Goal: Obtain resource: Obtain resource

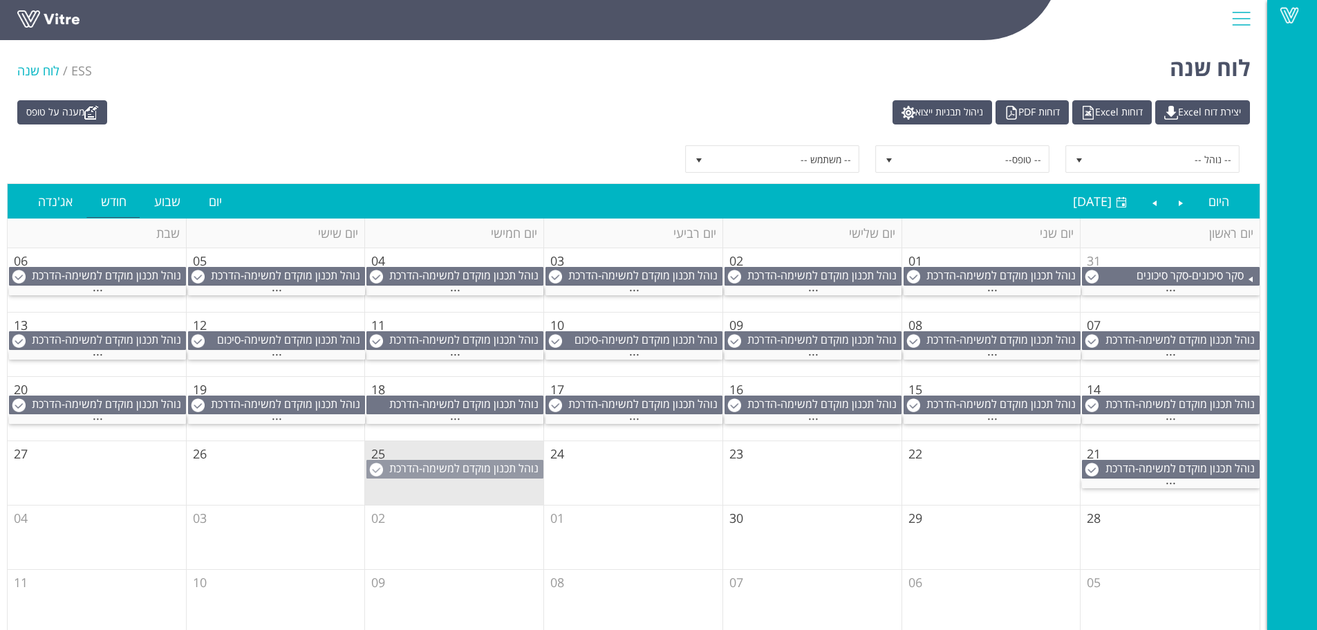
click at [461, 468] on span "נוהל תכנון מוקדם למשימה" at bounding box center [480, 467] width 116 height 15
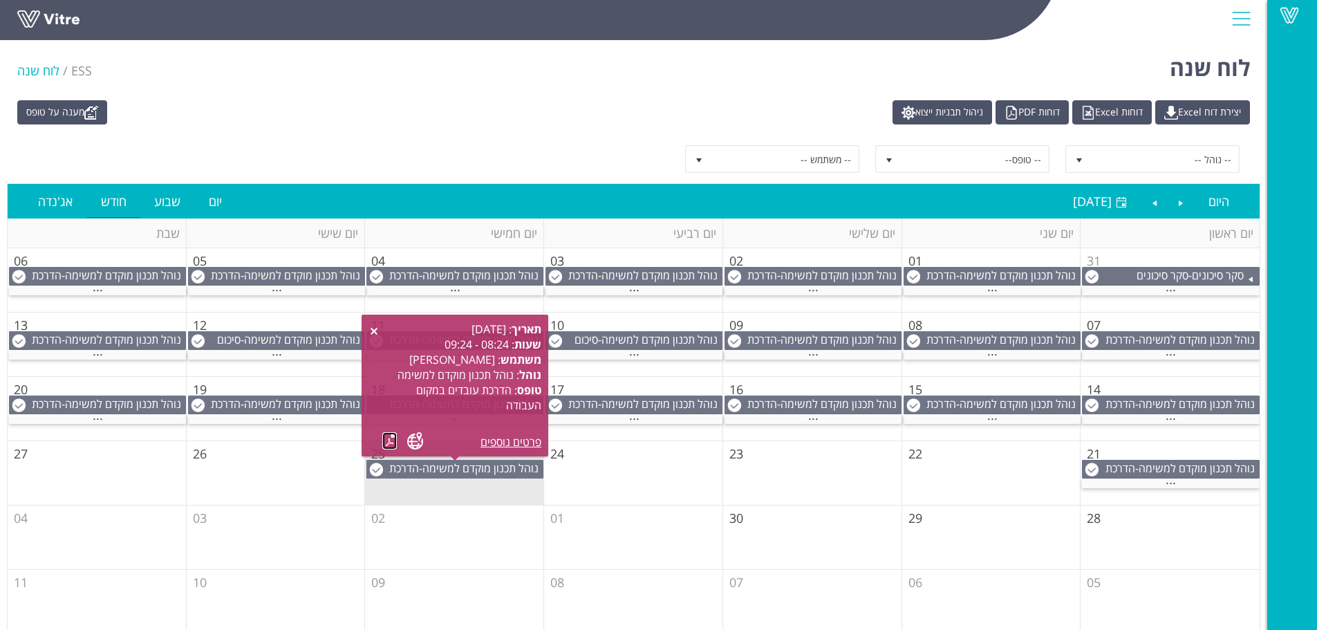
click at [386, 438] on link at bounding box center [389, 440] width 15 height 17
click at [576, 514] on td "01" at bounding box center [633, 537] width 179 height 64
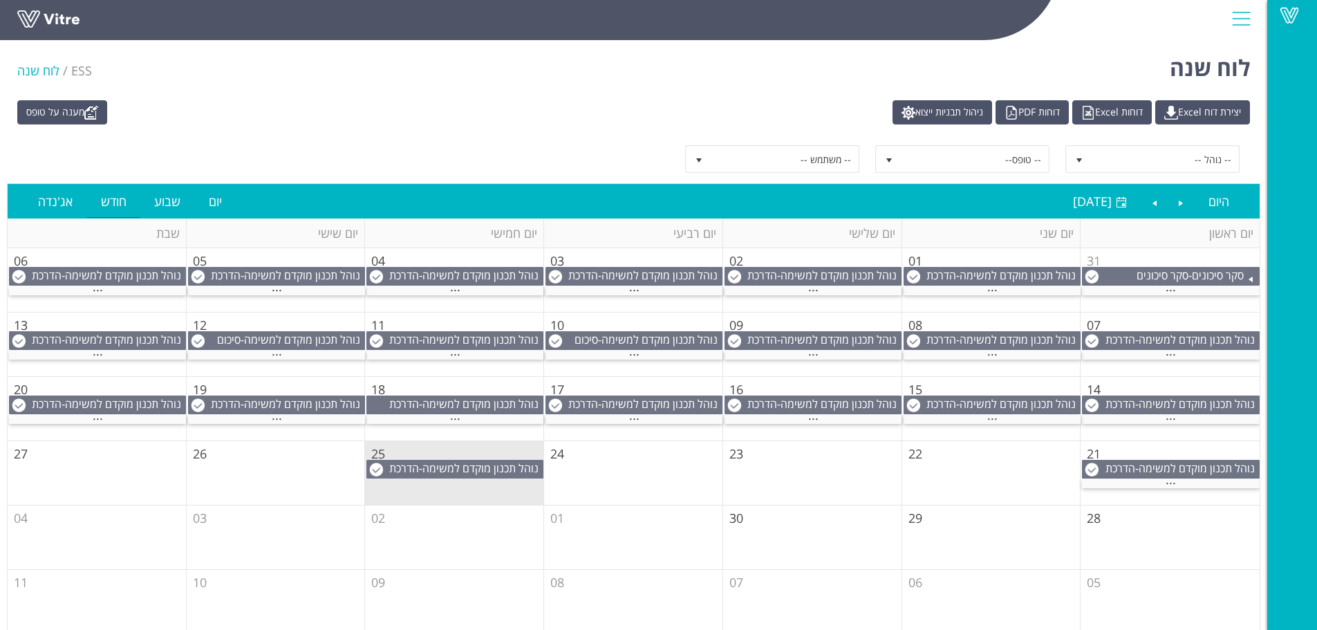
click at [520, 498] on td "25" at bounding box center [454, 473] width 179 height 64
click at [1156, 480] on div "..." at bounding box center [1171, 483] width 178 height 9
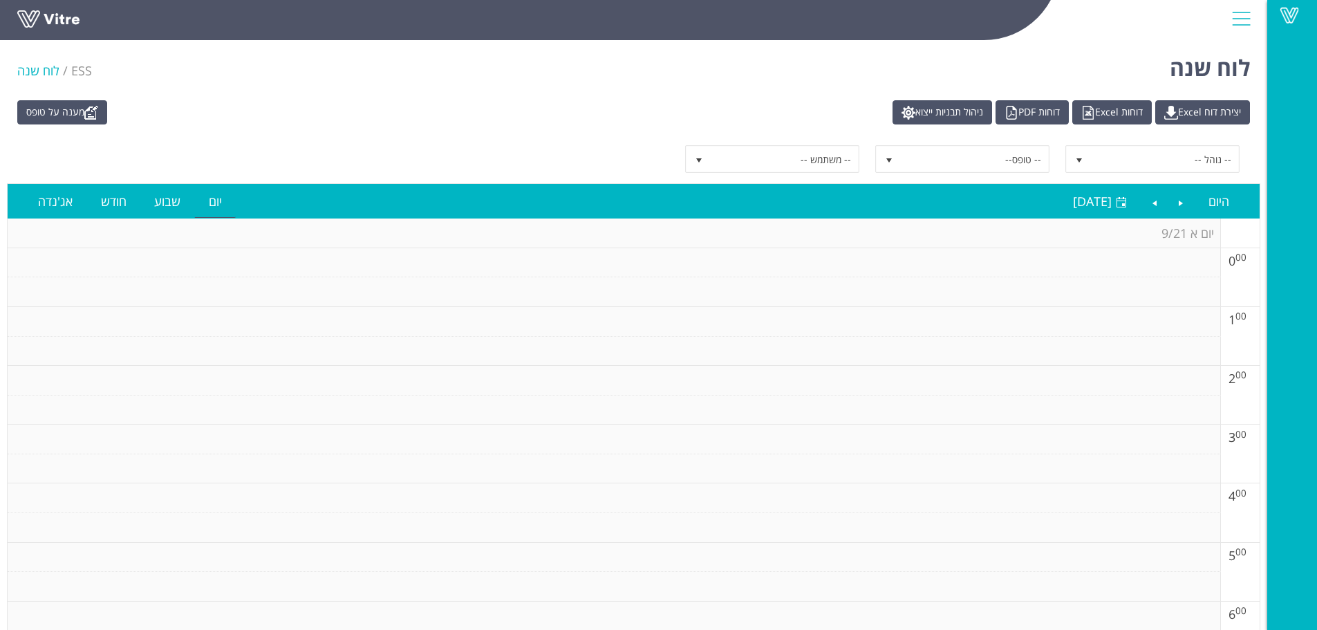
scroll to position [346, 0]
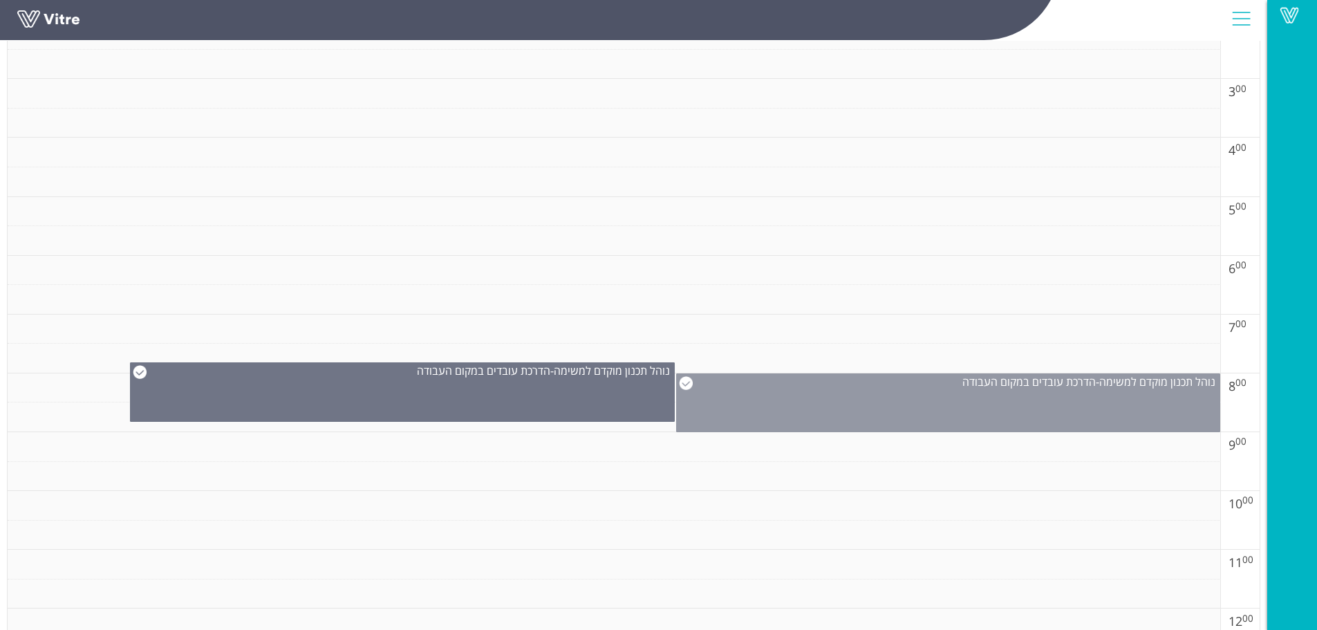
click at [897, 416] on div "נוהל תכנון מוקדם למשימה - הדרכת עובדים במקום העבודה" at bounding box center [948, 402] width 544 height 59
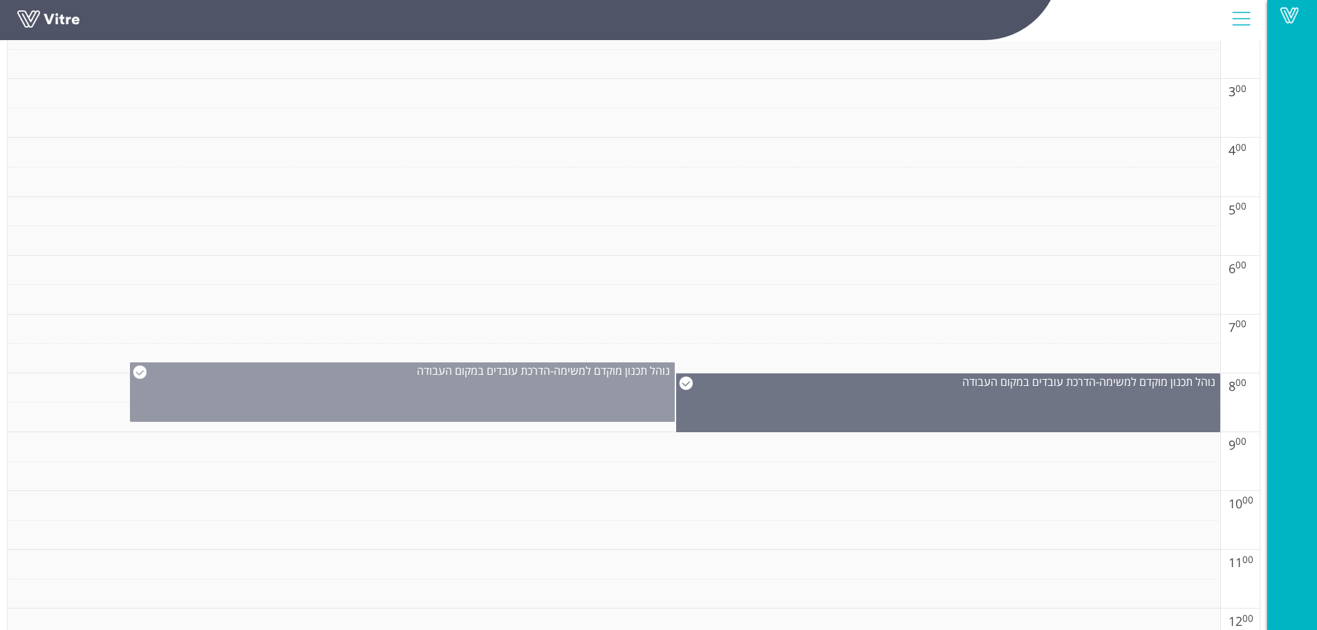
click at [570, 395] on div "נוהל תכנון מוקדם למשימה - הדרכת עובדים במקום העבודה" at bounding box center [402, 391] width 544 height 59
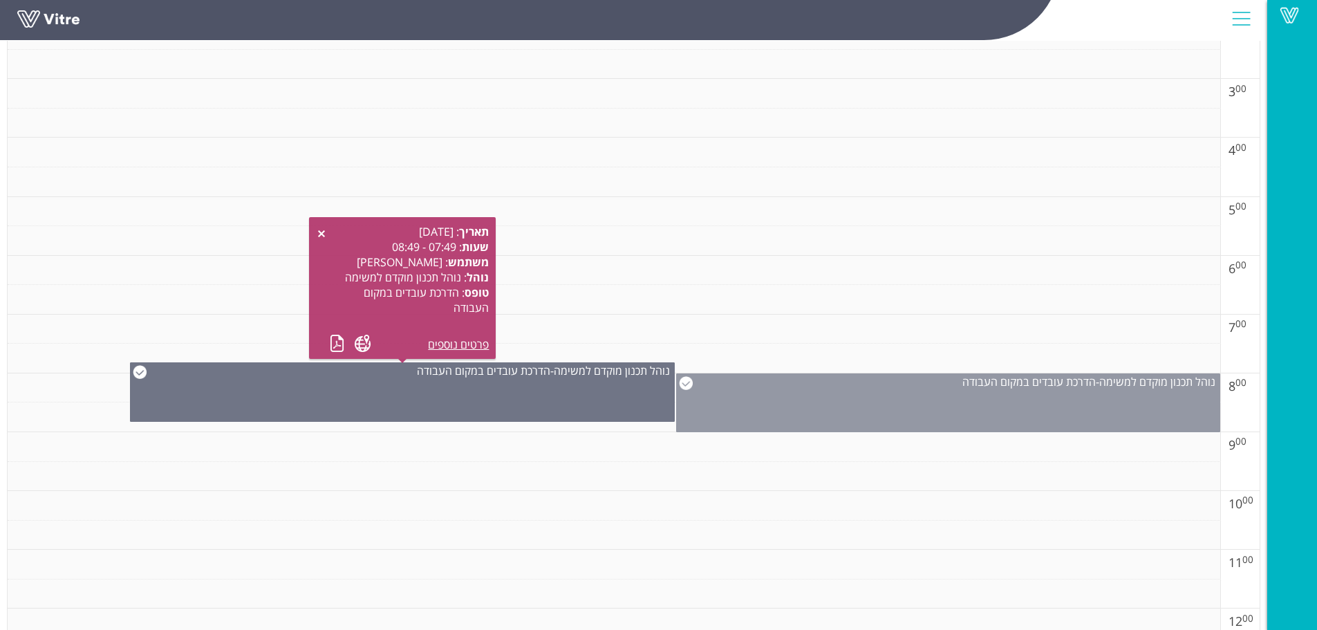
click at [874, 395] on div "נוהל תכנון מוקדם למשימה - הדרכת עובדים במקום העבודה" at bounding box center [948, 402] width 544 height 59
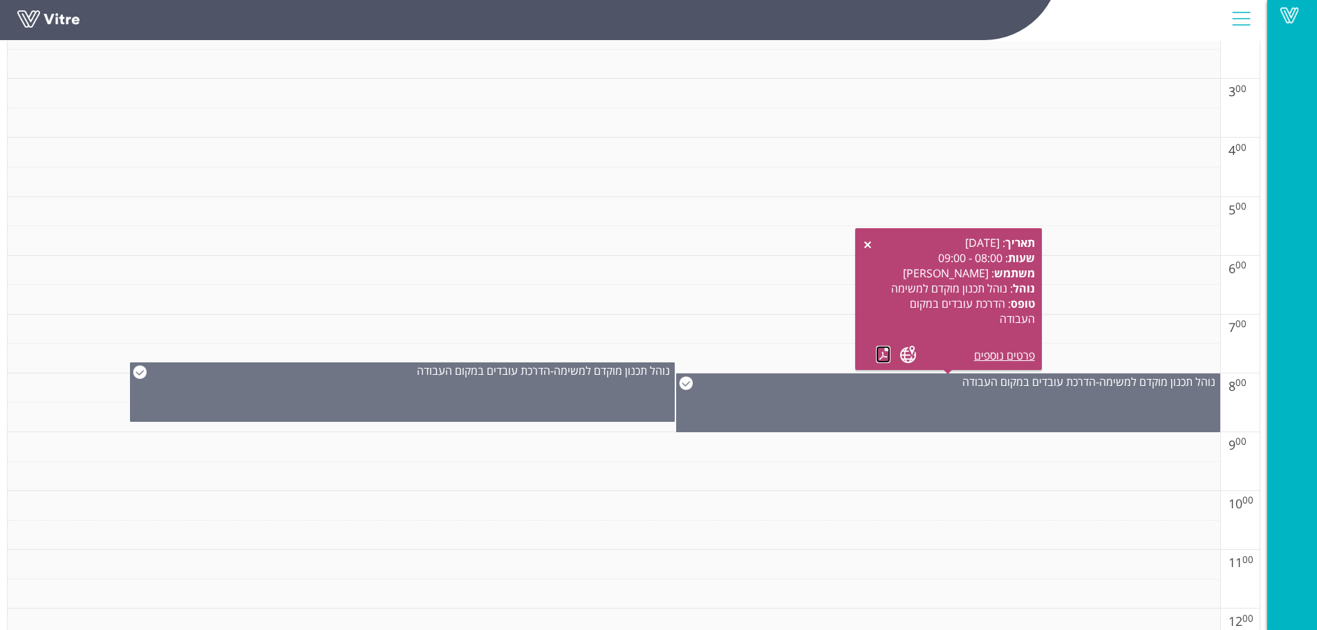
click at [881, 359] on link at bounding box center [883, 354] width 15 height 17
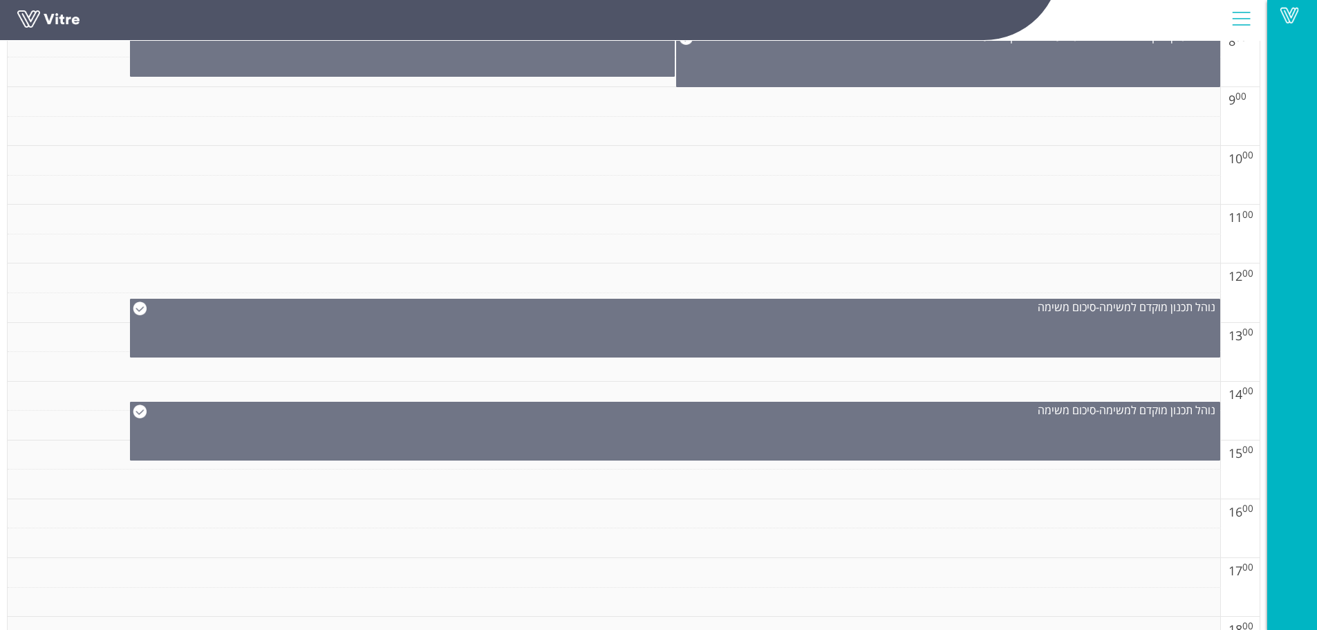
scroll to position [691, 0]
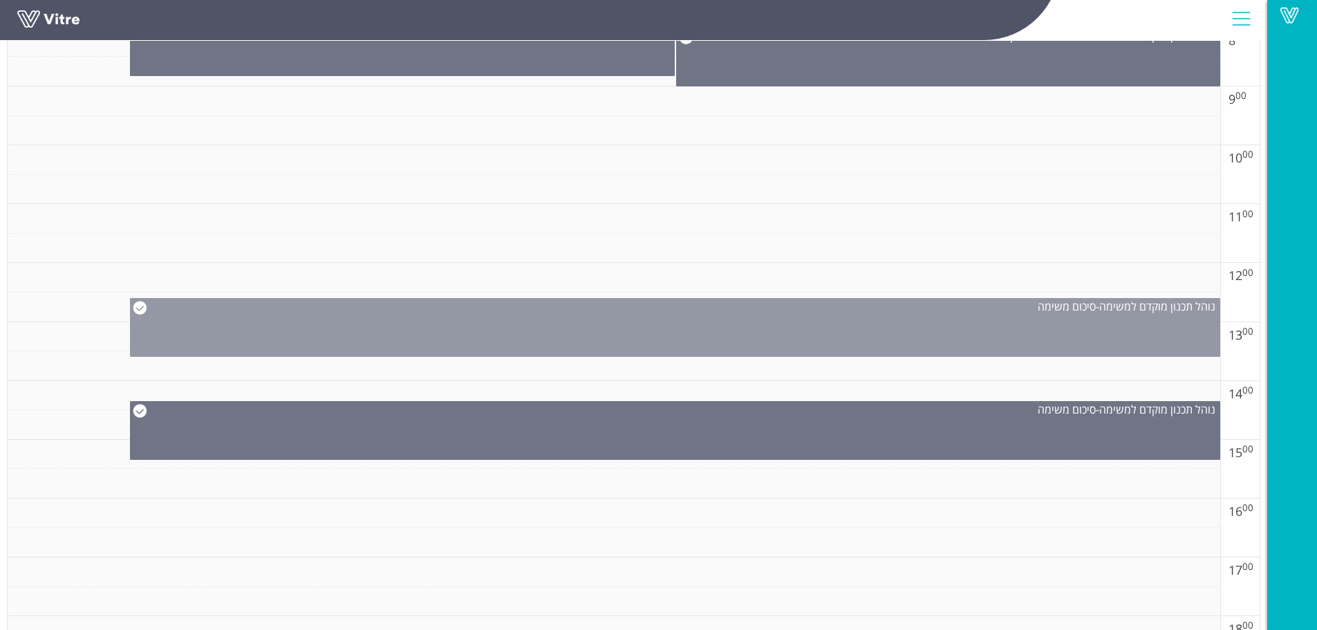
click at [1082, 332] on div "נוהל תכנון מוקדם למשימה - סיכום משימה" at bounding box center [675, 327] width 1090 height 59
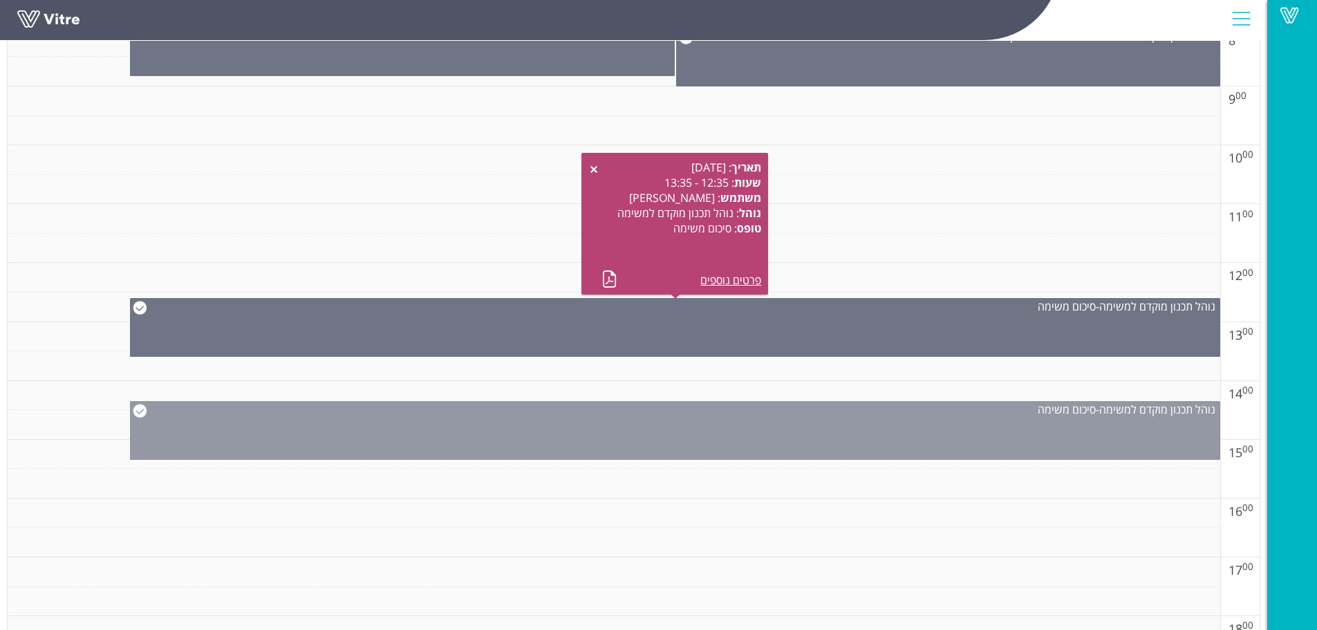
click at [1091, 431] on div "נוהל תכנון מוקדם למשימה - סיכום משימה" at bounding box center [675, 430] width 1090 height 59
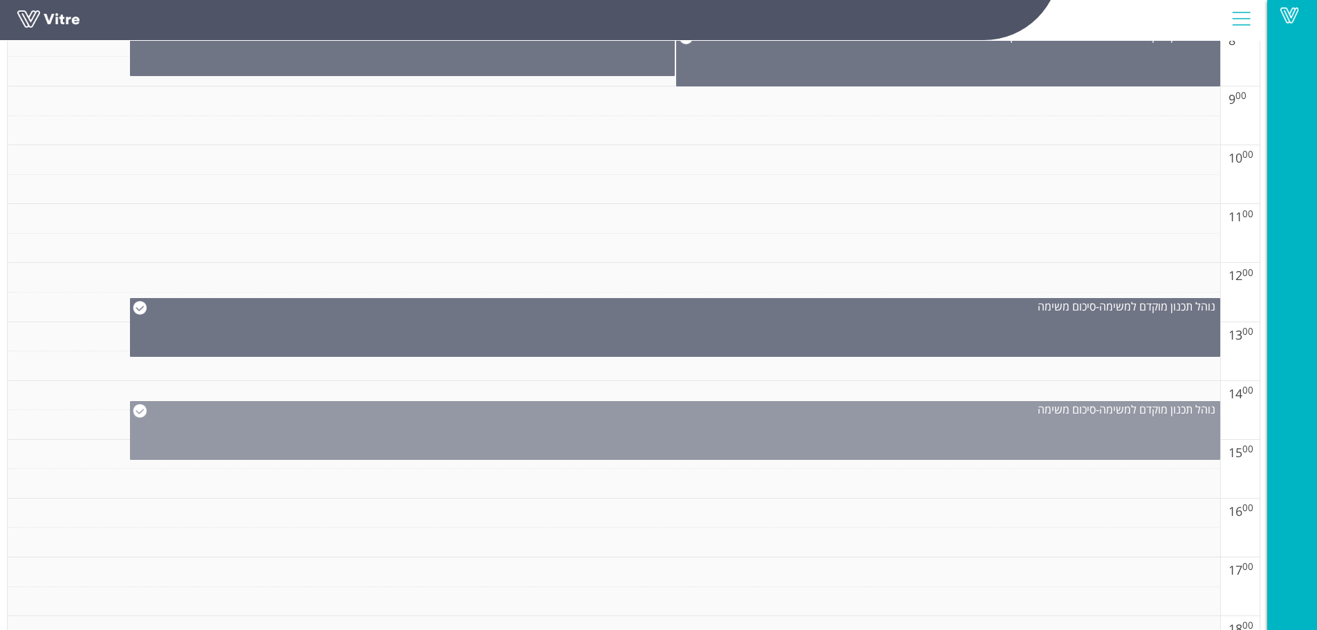
click at [1077, 425] on div "נוהל תכנון מוקדם למשימה - סיכום משימה" at bounding box center [675, 430] width 1090 height 59
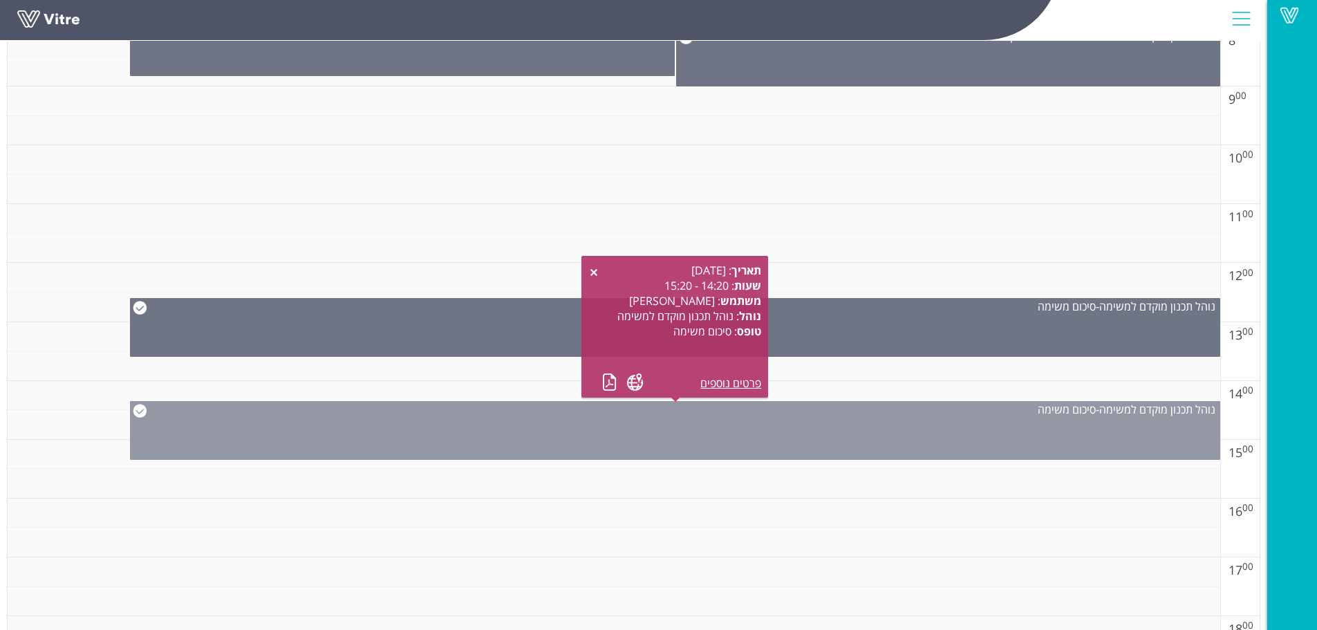
click at [1077, 425] on div "נוהל תכנון מוקדם למשימה - סיכום משימה" at bounding box center [675, 430] width 1090 height 59
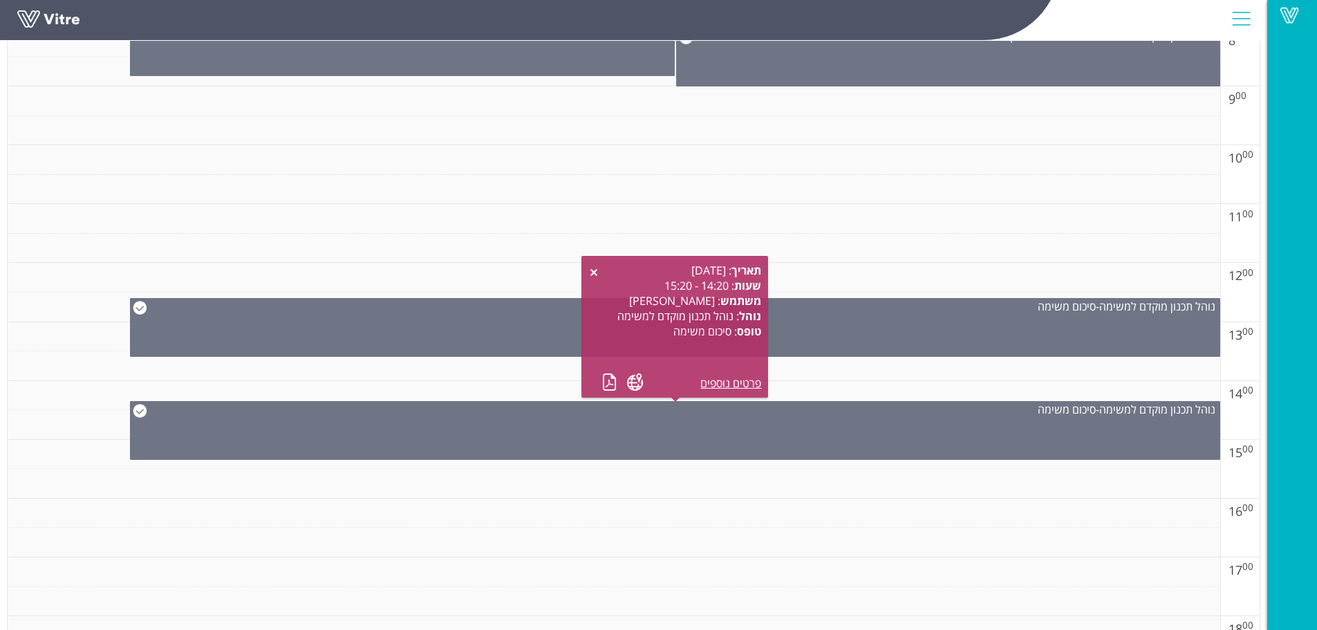
click at [1139, 226] on td at bounding box center [614, 219] width 1212 height 30
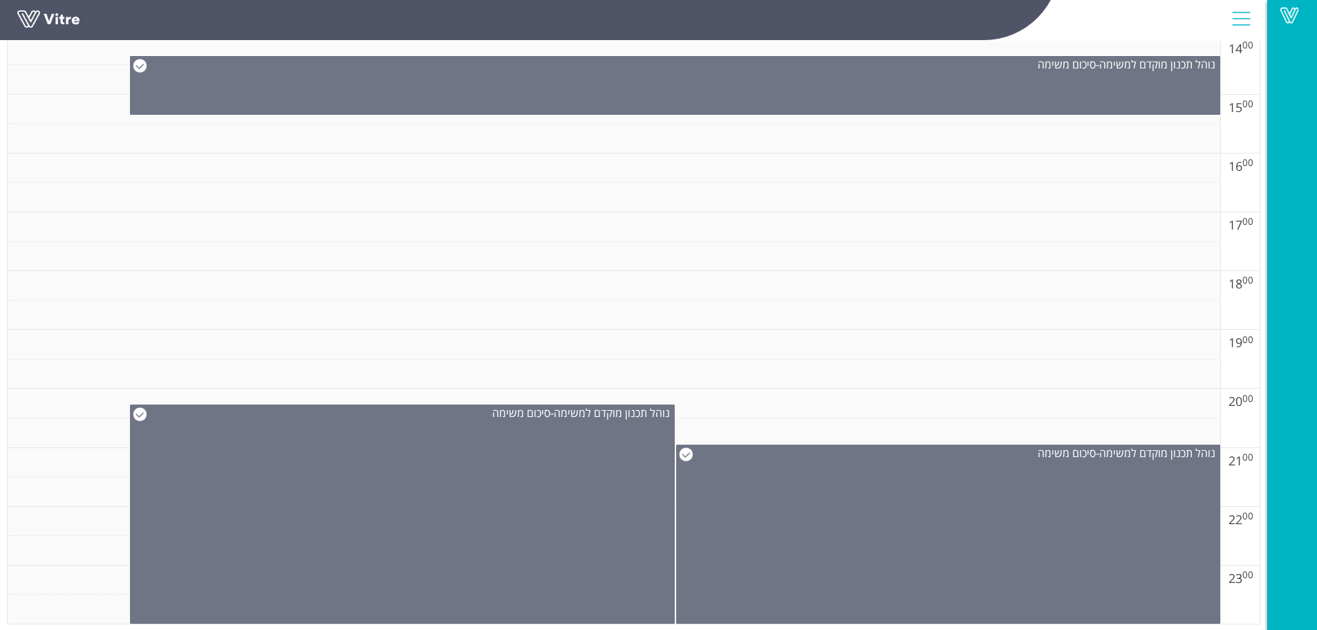
scroll to position [1038, 0]
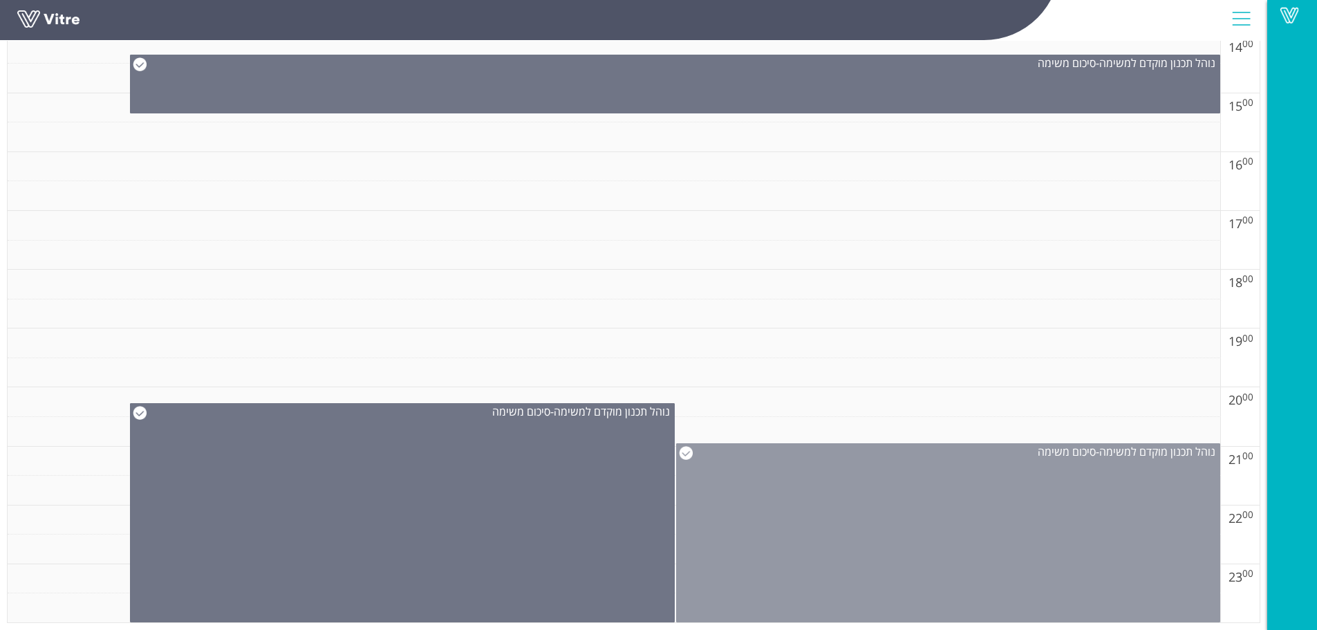
click at [995, 526] on div "נוהל תכנון מוקדם למשימה - סיכום משימה" at bounding box center [948, 532] width 544 height 179
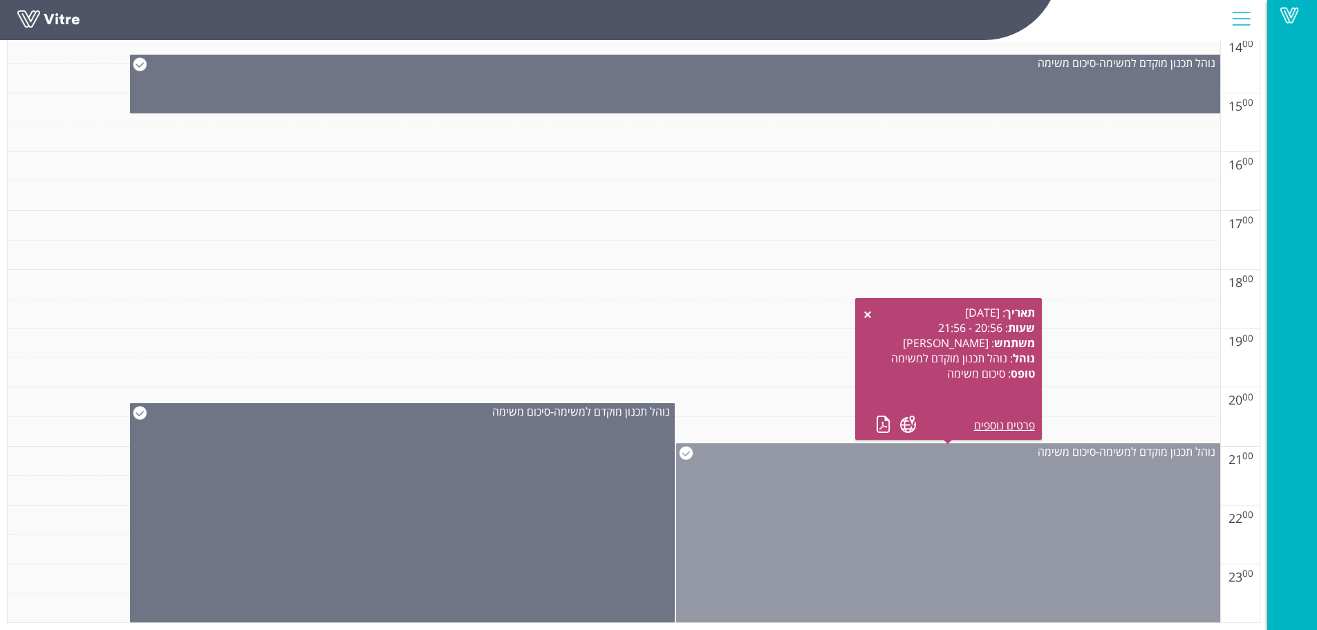
click at [995, 526] on div "נוהל תכנון מוקדם למשימה - סיכום משימה" at bounding box center [948, 532] width 544 height 179
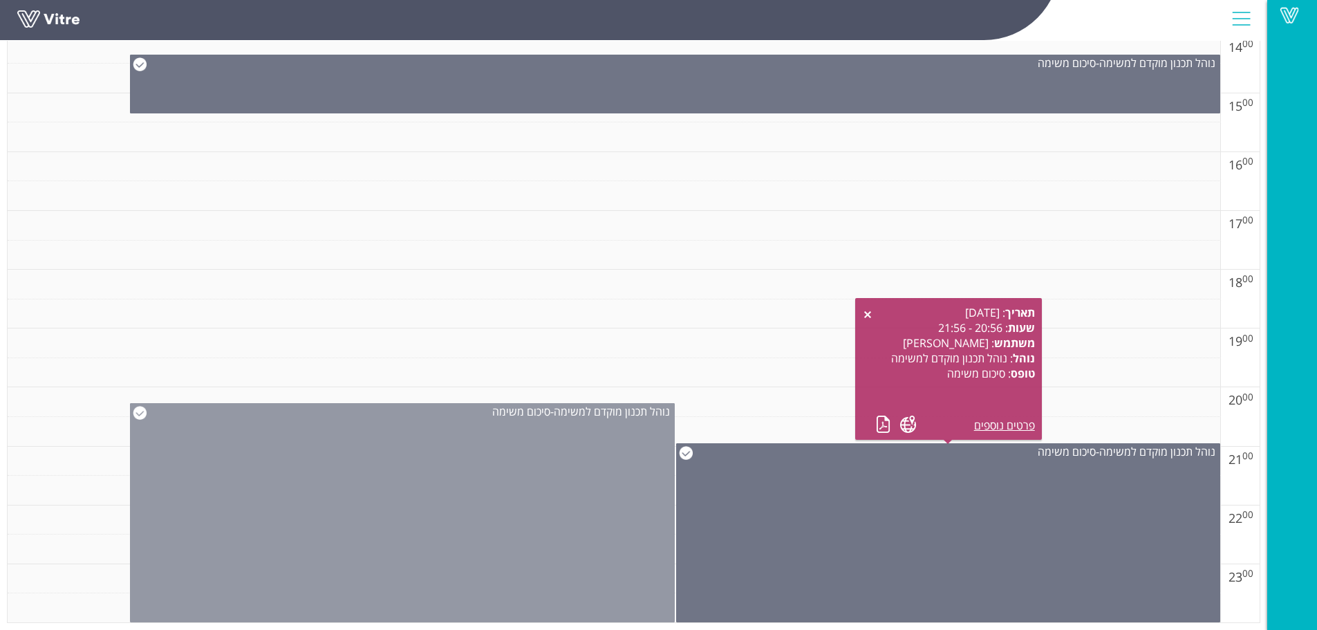
click at [498, 526] on div "נוהל תכנון מוקדם למשימה - סיכום משימה" at bounding box center [402, 512] width 544 height 219
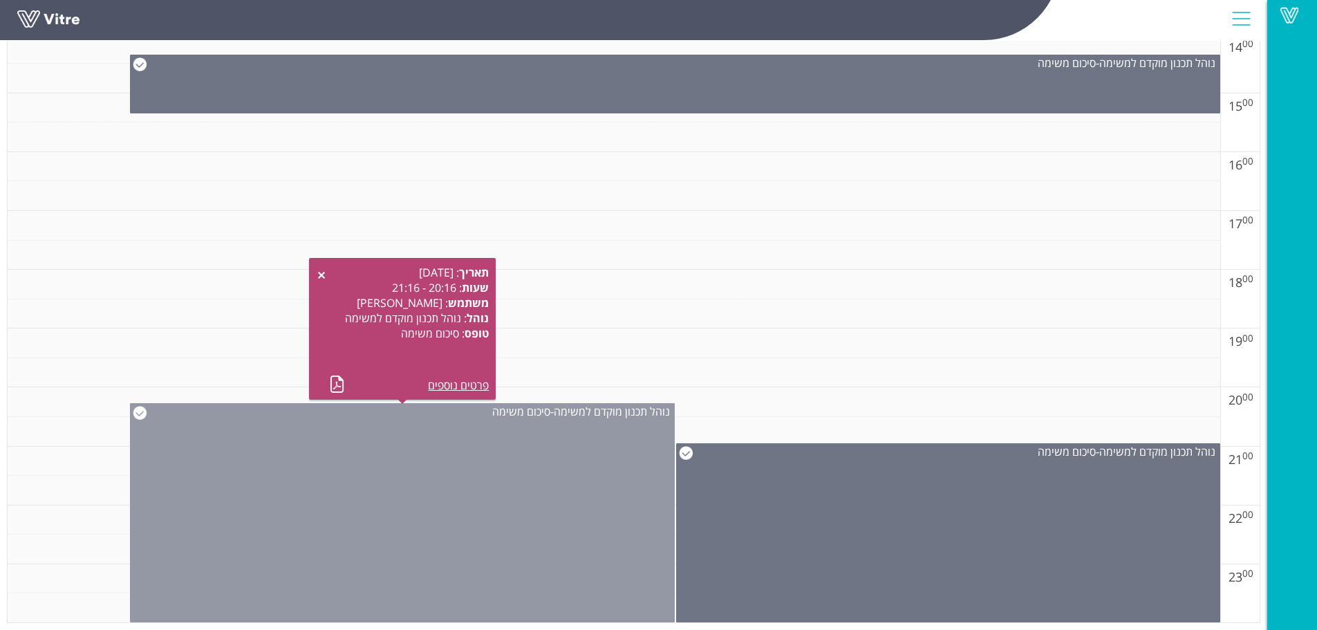
click at [512, 518] on div "נוהל תכנון מוקדם למשימה - סיכום משימה" at bounding box center [402, 512] width 544 height 219
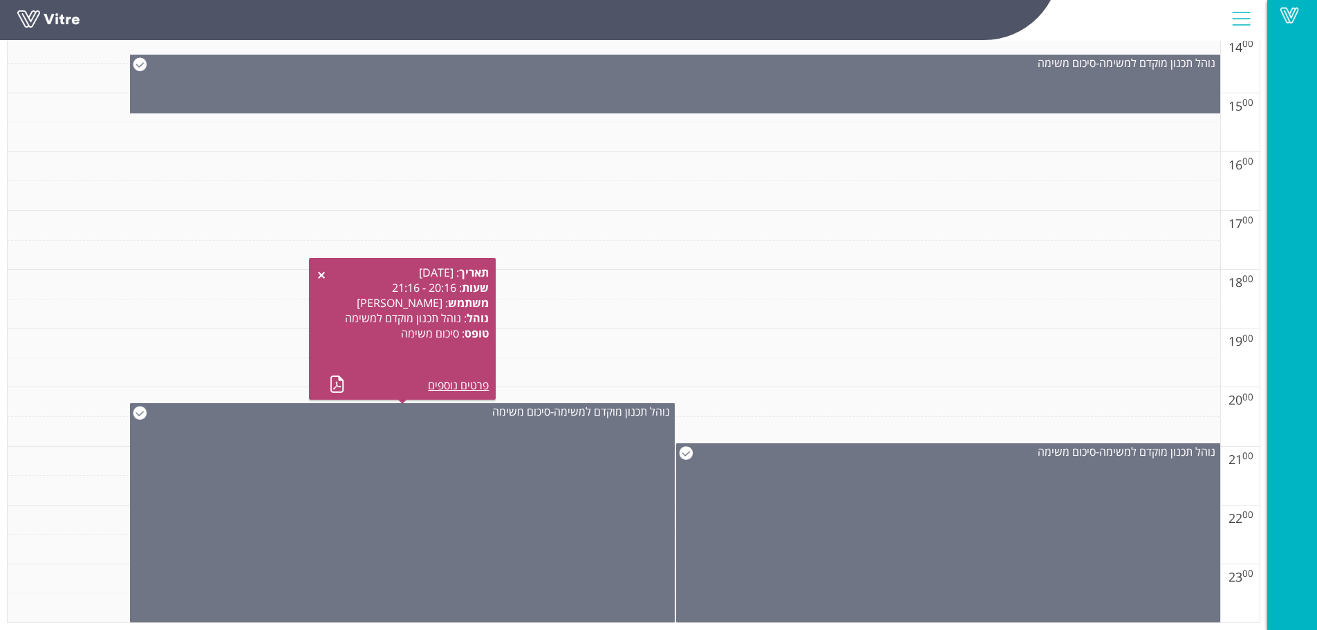
click at [912, 295] on td at bounding box center [614, 285] width 1212 height 30
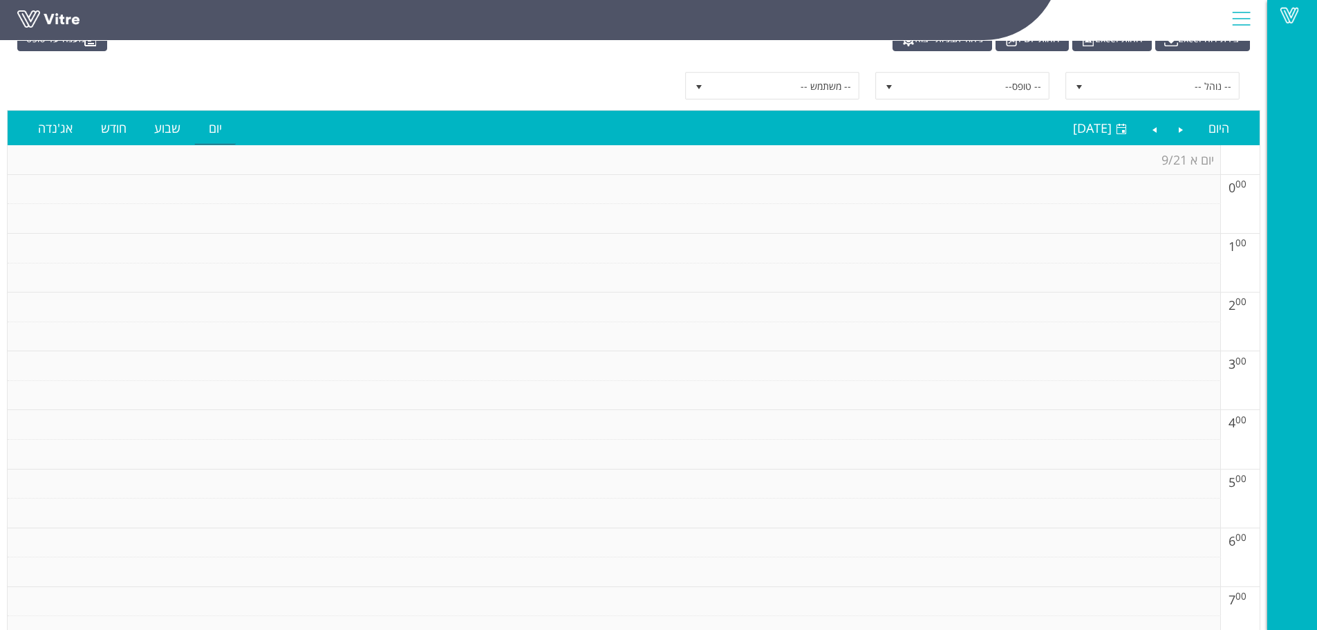
scroll to position [70, 0]
